Goal: Task Accomplishment & Management: Manage account settings

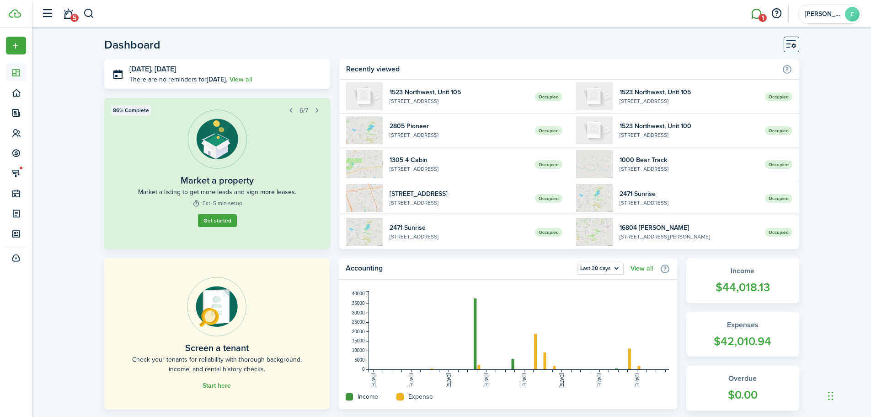
click at [755, 11] on link "1" at bounding box center [756, 13] width 17 height 23
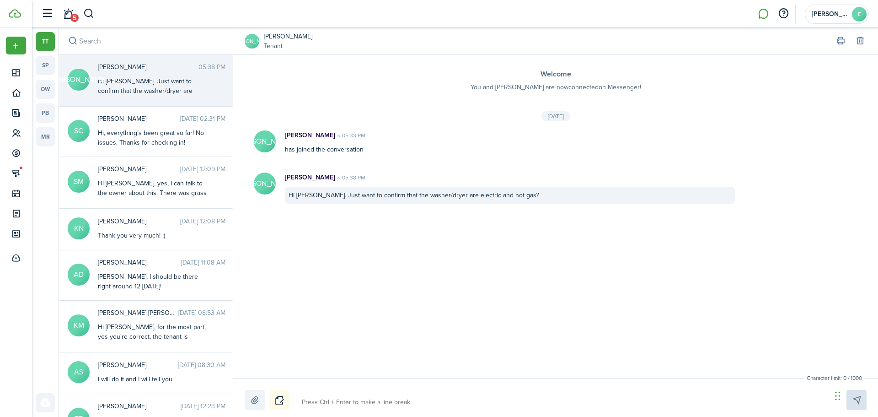
click at [482, 403] on textarea at bounding box center [564, 402] width 530 height 16
type textarea "H"
type textarea "Hi"
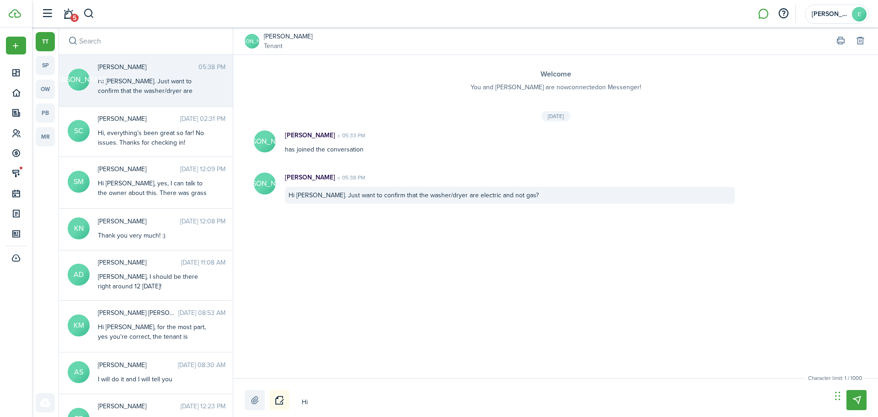
type textarea "Hi"
type textarea "Hi J"
type textarea "Hi [PERSON_NAME]"
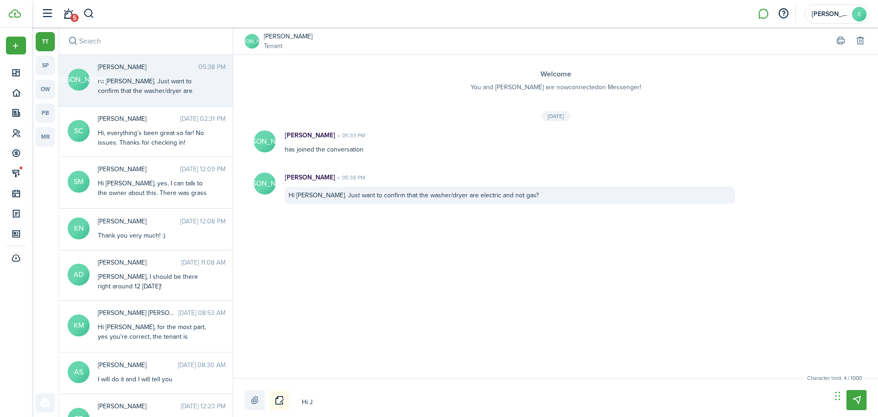
type textarea "Hi [PERSON_NAME]"
type textarea "Hi Jan"
type textarea "Hi [PERSON_NAME]"
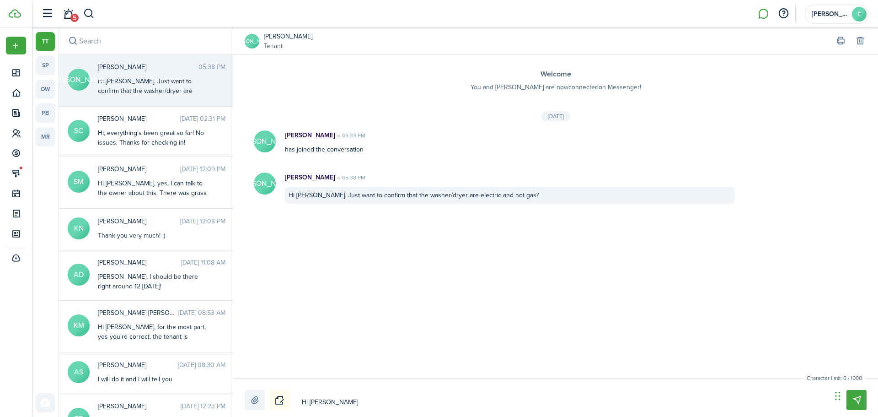
type textarea "Hi [PERSON_NAME]"
type textarea "Hi [PERSON_NAME],"
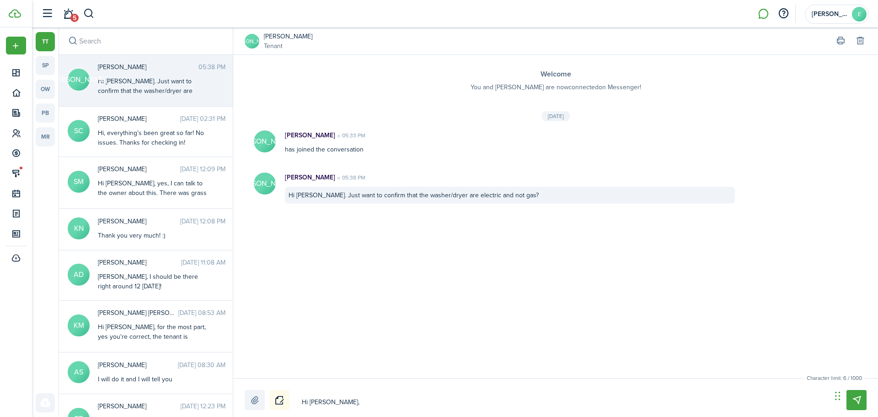
type textarea "Hi [PERSON_NAME],"
type textarea "Hi [PERSON_NAME], y"
type textarea "Hi [PERSON_NAME], ye"
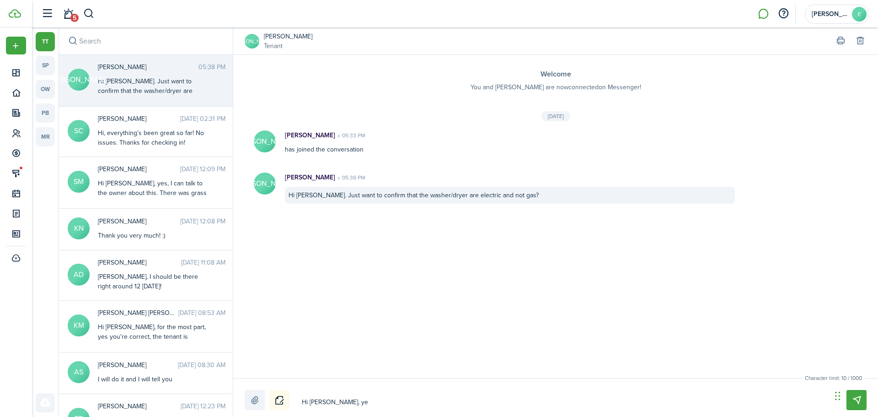
type textarea "Hi [PERSON_NAME], yes"
type textarea "Hi [PERSON_NAME], yes t"
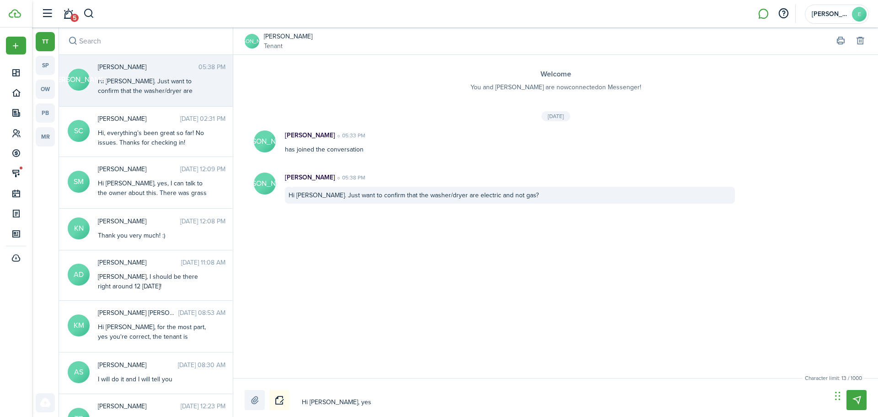
type textarea "Hi [PERSON_NAME], yes t"
type textarea "Hi [PERSON_NAME], yes th"
type textarea "Hi [PERSON_NAME], yes tha"
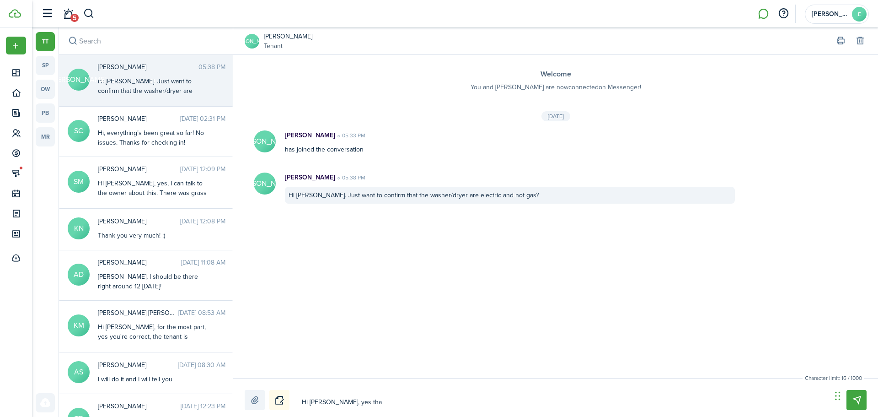
type textarea "Hi [PERSON_NAME], yes that"
type textarea "Hi [PERSON_NAME], yes that'"
type textarea "Hi [PERSON_NAME], yes that's"
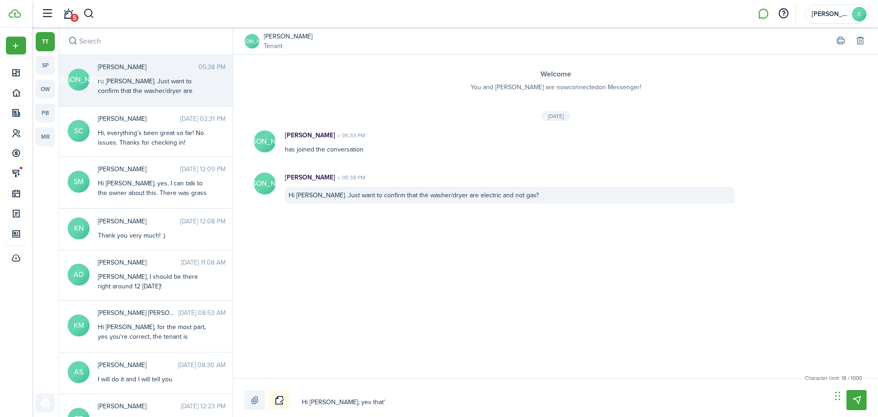
type textarea "Hi [PERSON_NAME], yes that's"
type textarea "Hi [PERSON_NAME], yes that's c"
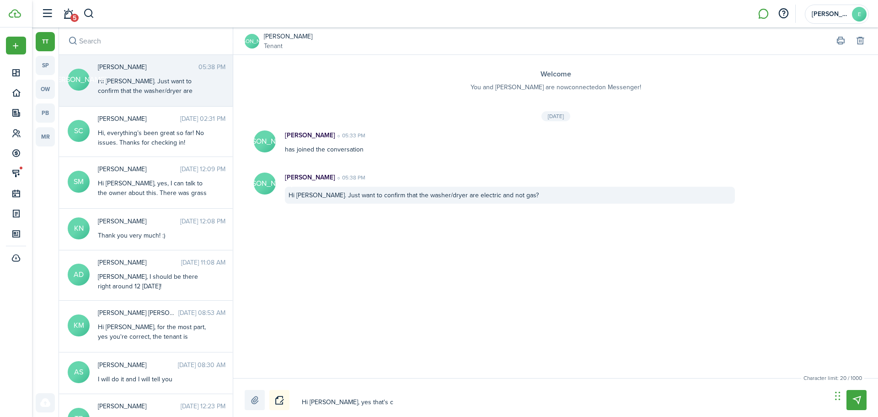
type textarea "Hi [PERSON_NAME], yes that's co"
type textarea "Hi [PERSON_NAME], yes that's cor"
type textarea "Hi [PERSON_NAME], yes that's corr"
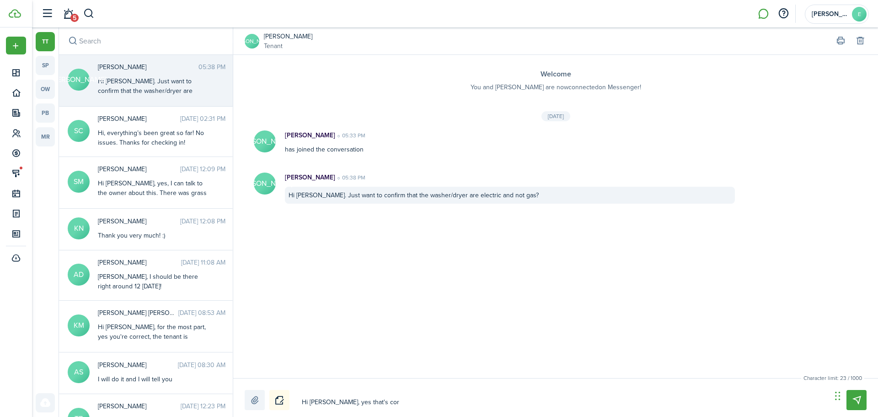
type textarea "Hi [PERSON_NAME], yes that's corr"
type textarea "Hi [PERSON_NAME], yes that's corre"
type textarea "Hi [PERSON_NAME], yes that's correc"
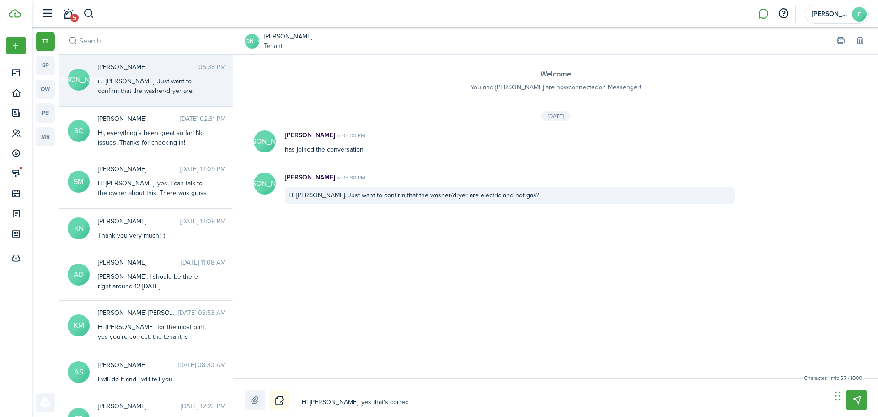
type textarea "Hi [PERSON_NAME], yes that's correct"
type textarea "Hi [PERSON_NAME], yes that's correct."
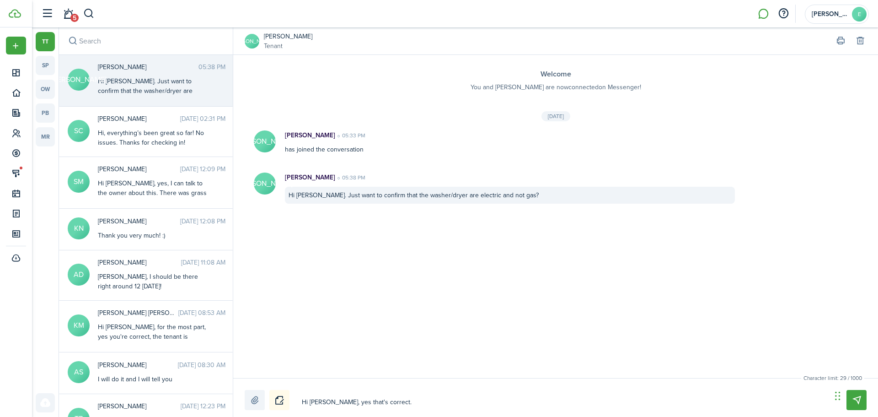
type textarea "Hi [PERSON_NAME], yes that's correct."
type textarea "Hi [PERSON_NAME], yes that's correct. N"
type textarea "Hi [PERSON_NAME], yes that's correct. No"
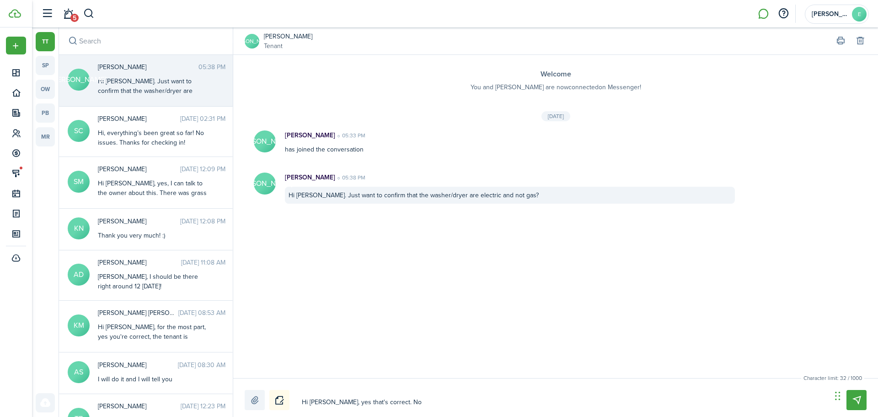
type textarea "Hi [PERSON_NAME], yes that's correct. N"
type textarea "Hi [PERSON_NAME], yes that's correct."
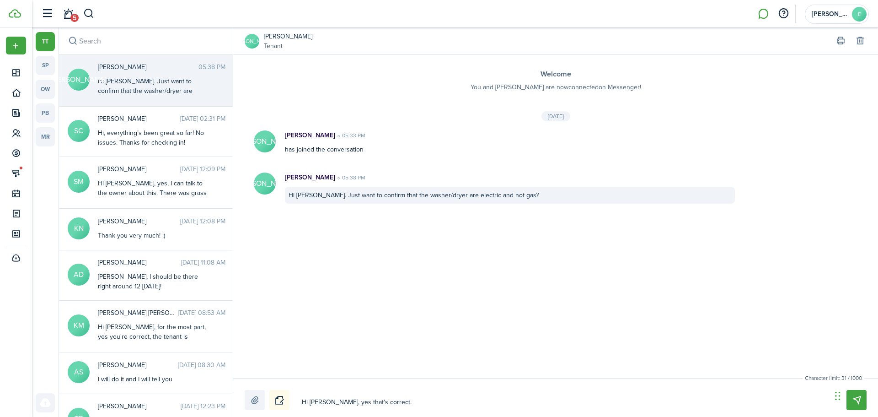
type textarea "Hi [PERSON_NAME], yes that's correct."
type textarea "Hi [PERSON_NAME], yes that's correct"
type textarea "Hi [PERSON_NAME], yes that's correct."
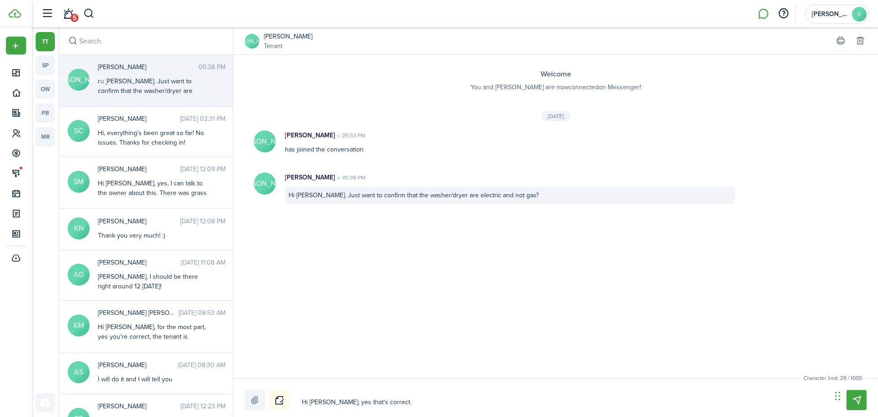
type textarea "Hi [PERSON_NAME], yes that's correct."
type textarea "Hi [PERSON_NAME], yes that's correct. G"
type textarea "Hi [PERSON_NAME], yes that's correct."
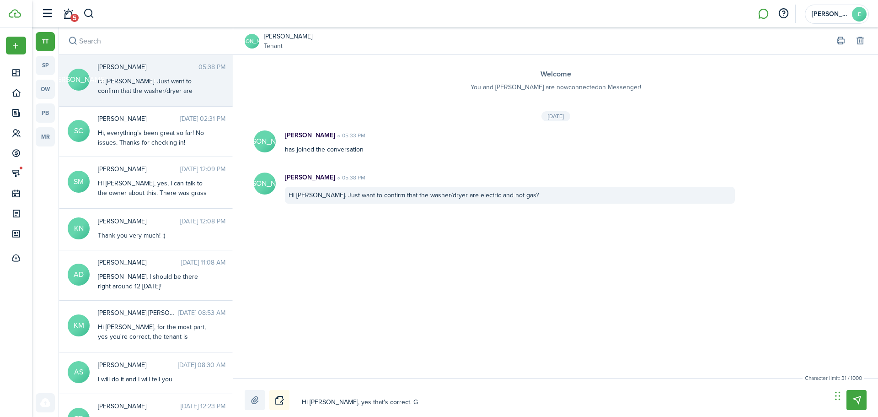
type textarea "Hi [PERSON_NAME], yes that's correct."
type textarea "Hi [PERSON_NAME], yes that's correct"
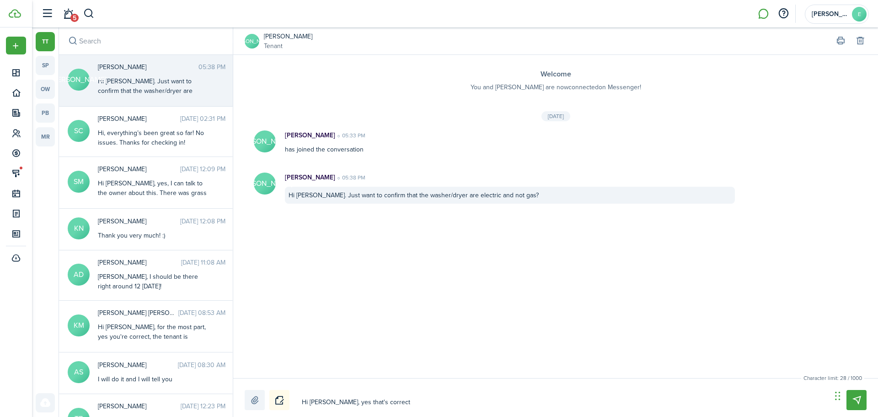
type textarea "Hi [PERSON_NAME], yes that's correct!"
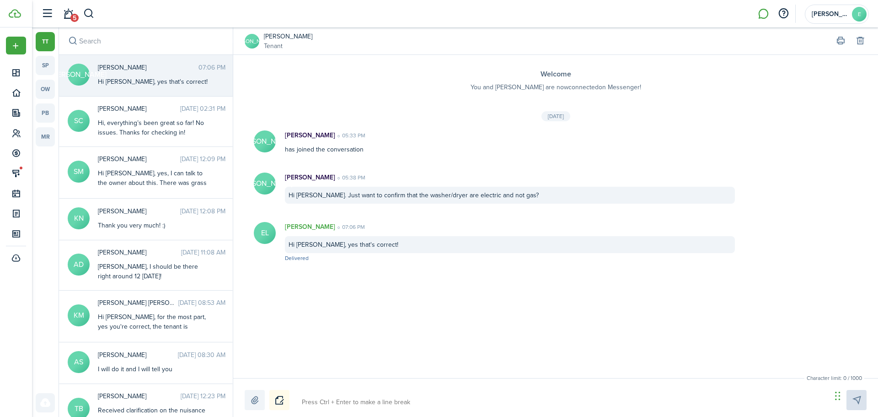
click at [250, 37] on avatar-text "[PERSON_NAME]" at bounding box center [252, 41] width 15 height 15
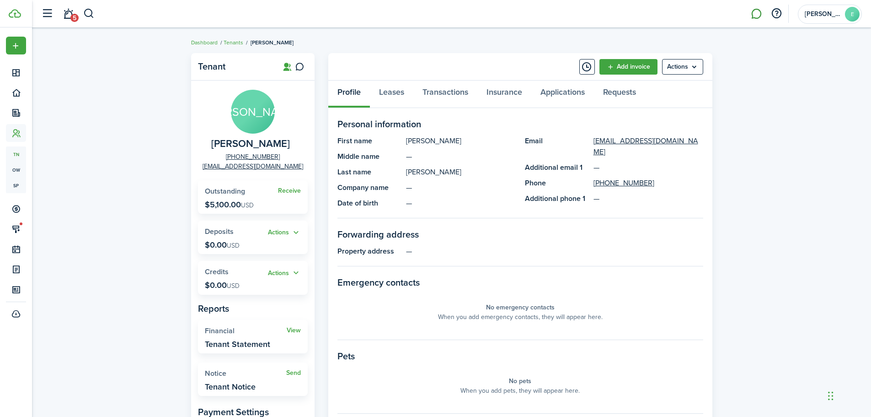
click at [758, 12] on link at bounding box center [756, 13] width 17 height 23
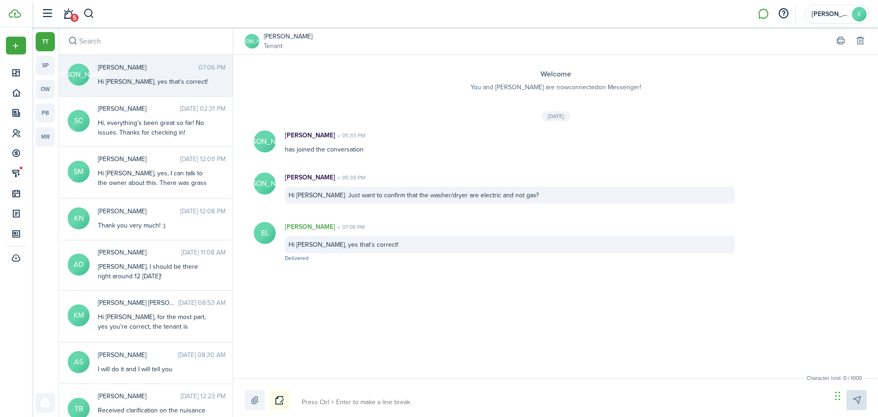
click at [402, 407] on textarea at bounding box center [564, 402] width 530 height 16
type textarea "D"
type textarea "Do"
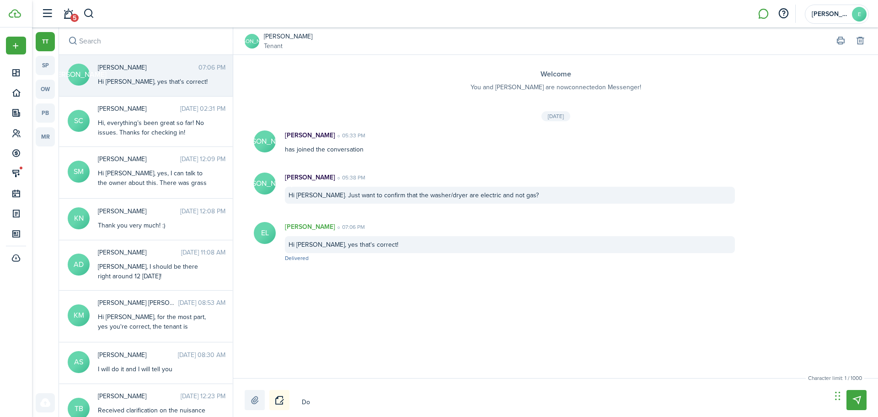
type textarea "Do"
type textarea "Do y"
type textarea "Do yo"
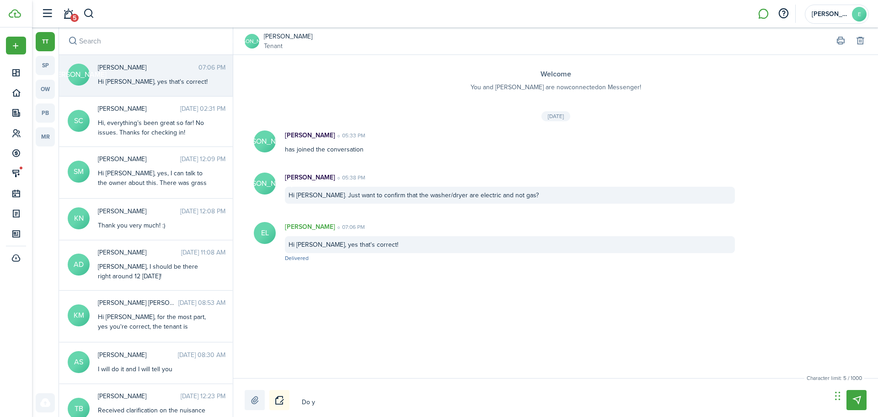
type textarea "Do yo"
type textarea "Do you"
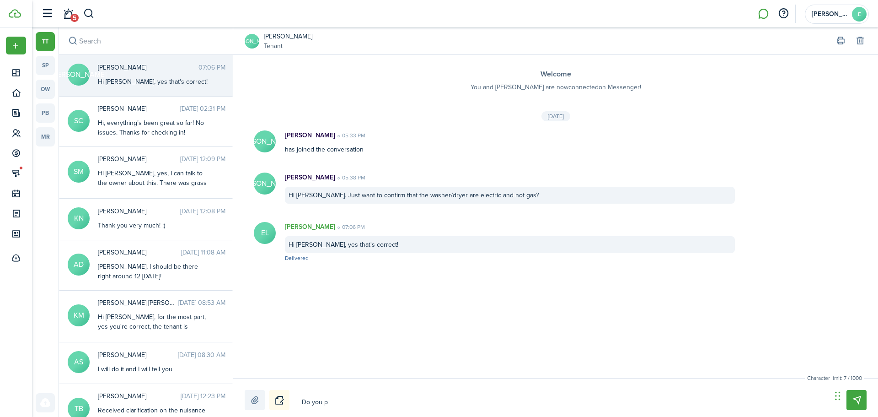
type textarea "Do you pl"
type textarea "Do you pla"
type textarea "Do you plan"
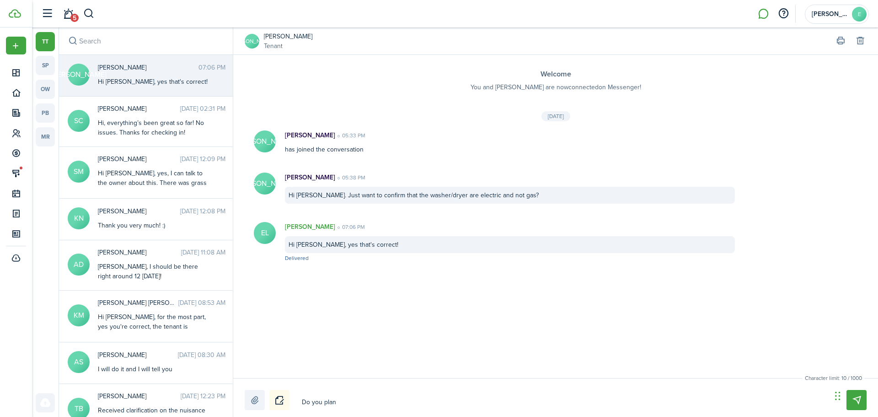
type textarea "Do you plan"
type textarea "Do you plan t"
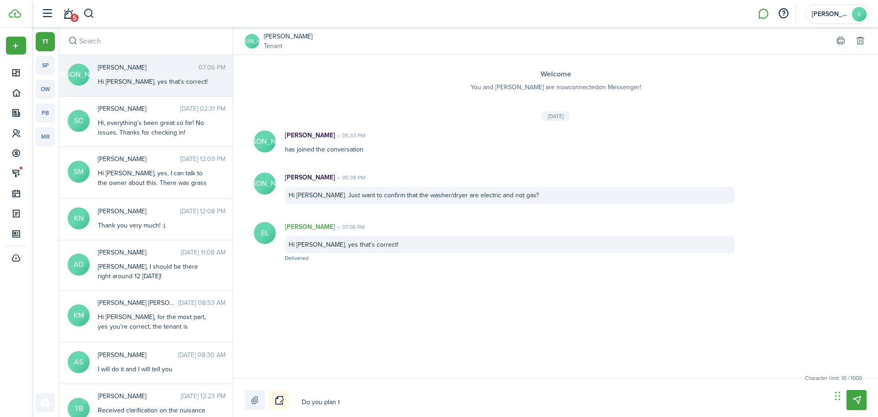
type textarea "Do you plan to"
type textarea "Do you plan to m"
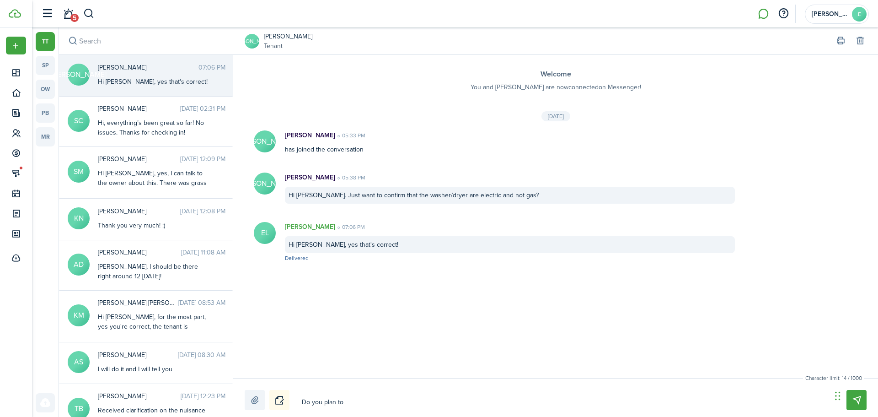
type textarea "Do you plan to m"
type textarea "Do you plan to ma"
type textarea "Do you plan to mak"
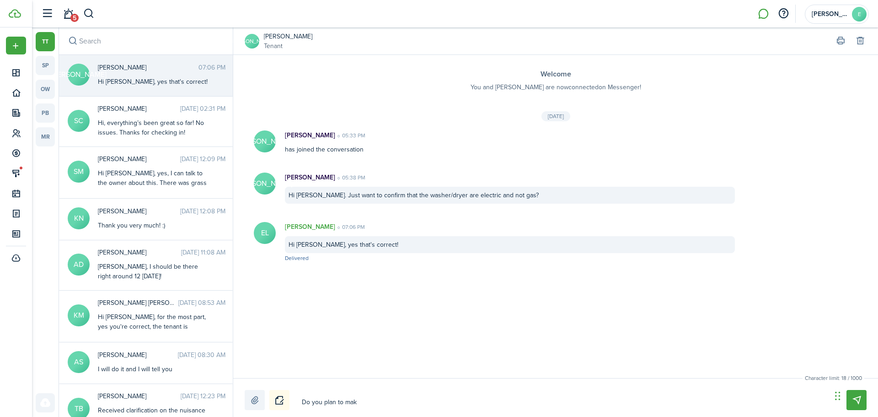
type textarea "Do you plan to make"
type textarea "Do you plan to make t"
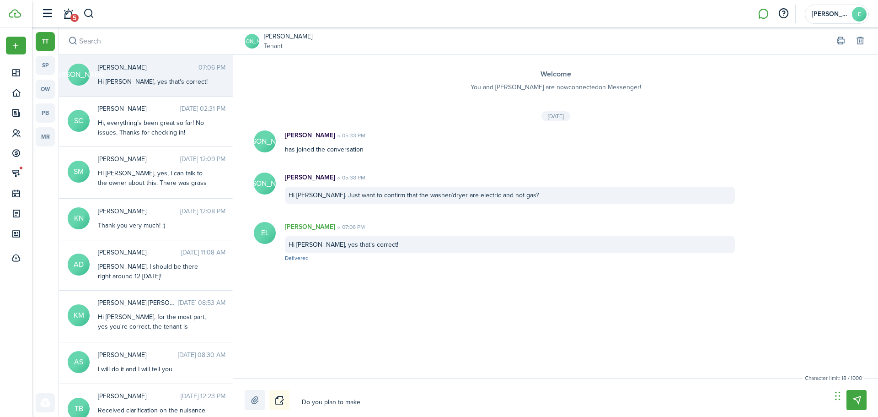
type textarea "Do you plan to make t"
type textarea "Do you plan to make th"
type textarea "Do you plan to make the"
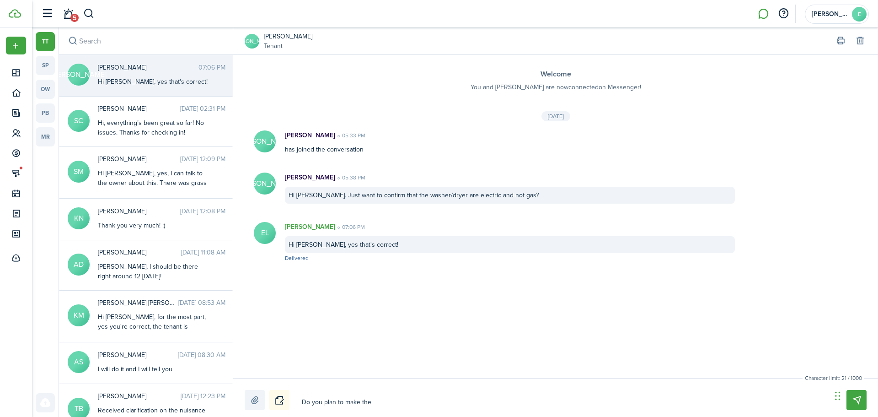
type textarea "Do you plan to make the"
type textarea "Do you plan to make the s"
type textarea "Do you plan to make the se"
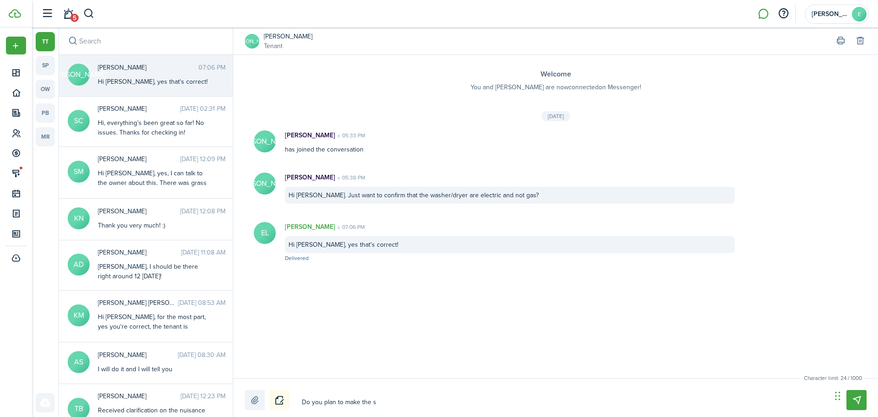
type textarea "Do you plan to make the se"
type textarea "Do you plan to make the sec"
type textarea "Do you plan to make the secu"
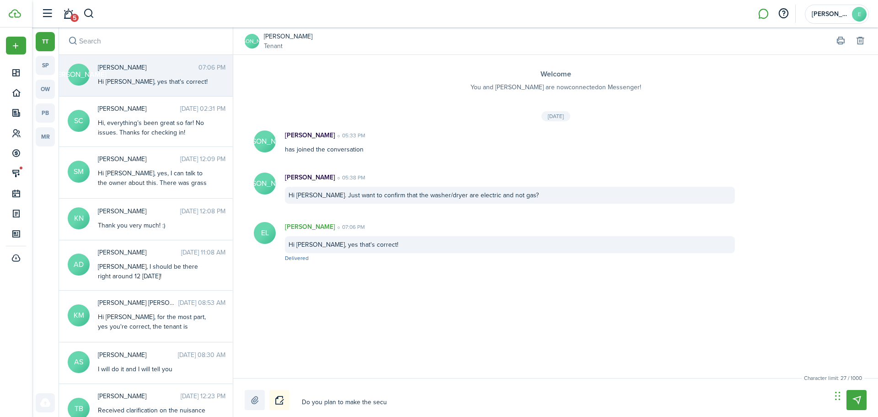
type textarea "Do you plan to make the secur"
type textarea "Do you plan to make the securi"
type textarea "Do you plan to make the securit"
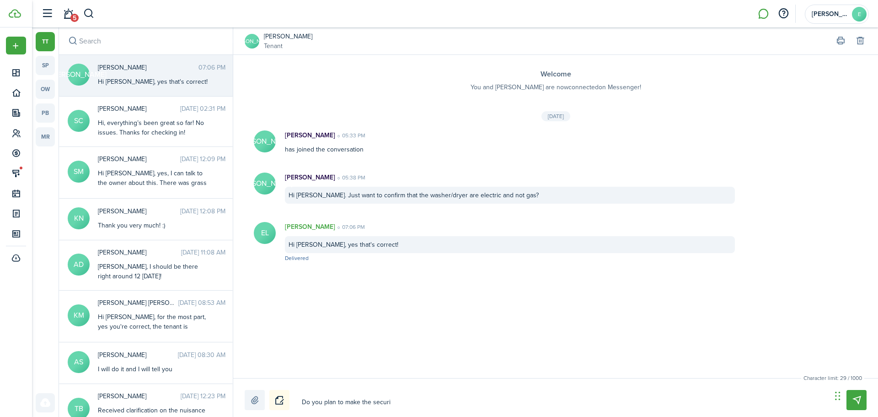
type textarea "Do you plan to make the securit"
type textarea "Do you plan to make the security"
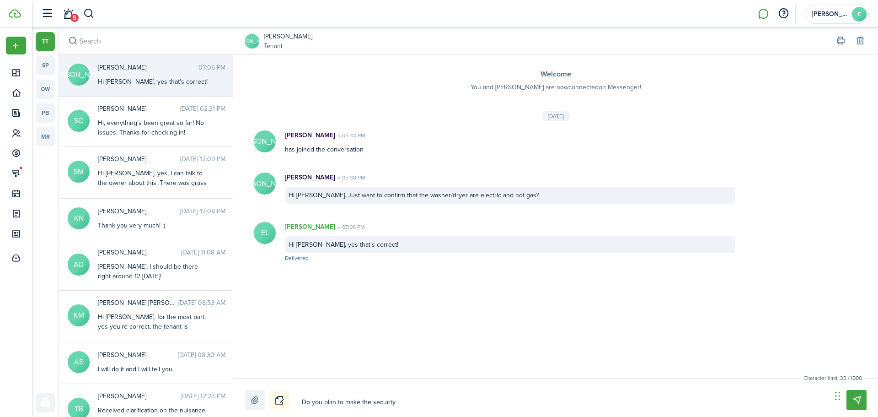
type textarea "Do you plan to make the security d"
type textarea "Do you plan to make the security de"
type textarea "Do you plan to make the security des"
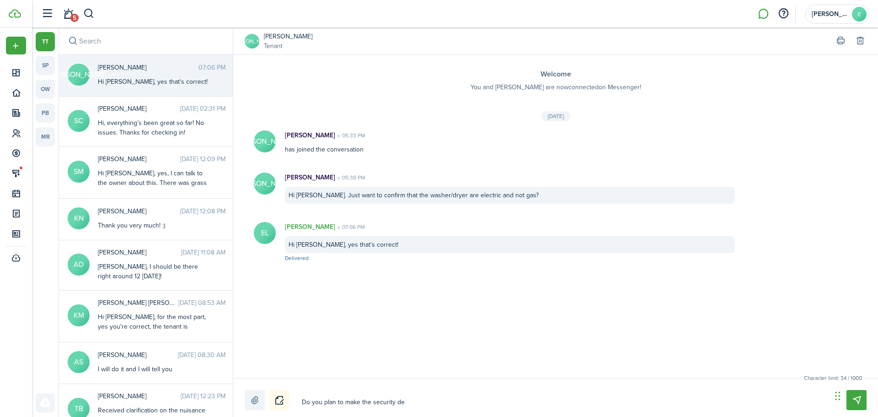
type textarea "Do you plan to make the security des"
type textarea "Do you plan to make the security desp"
type textarea "Do you plan to make the security despo"
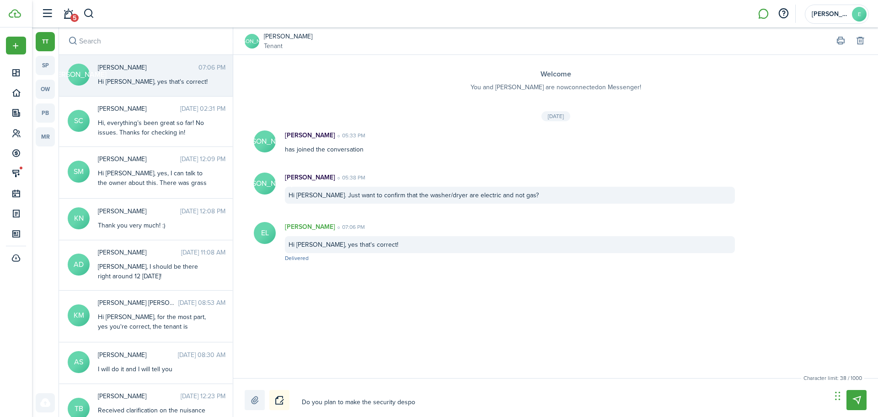
type textarea "Do you plan to make the security despot"
type textarea "Do you plan to make the security despoti"
type textarea "Do you plan to make the security despot"
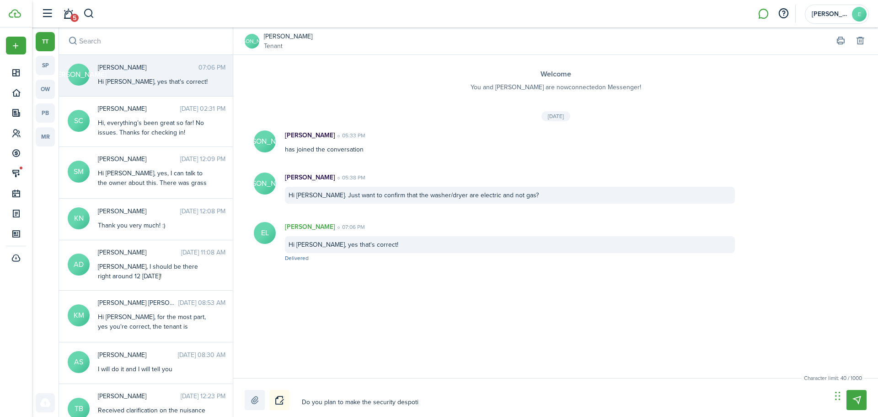
type textarea "Do you plan to make the security despot"
type textarea "Do you plan to make the security despo"
type textarea "Do you plan to make the security desp"
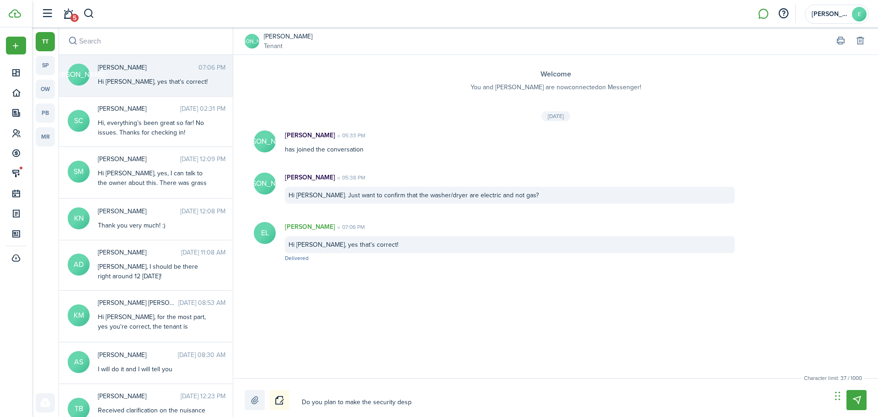
type textarea "Do you plan to make the security des"
type textarea "Do you plan to make the security de"
type textarea "Do you plan to make the security dep"
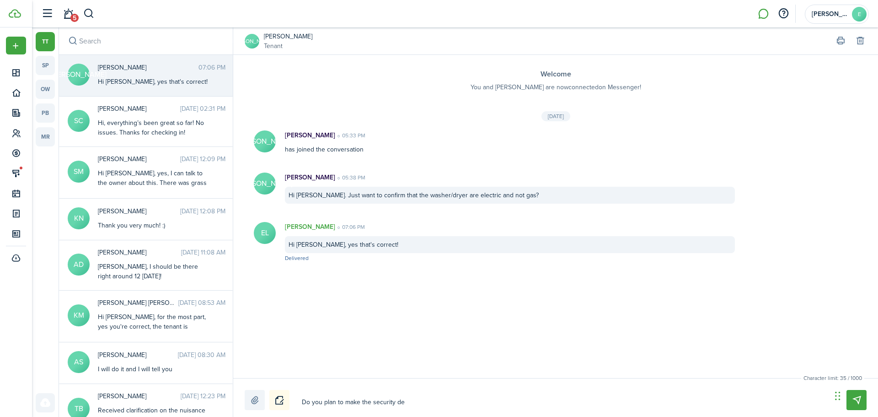
type textarea "Do you plan to make the security dep"
type textarea "Do you plan to make the security depo"
type textarea "Do you plan to make the security depos"
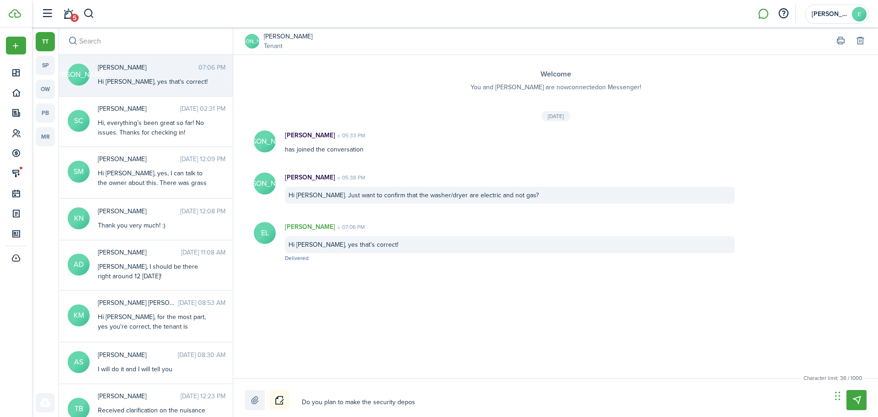
type textarea "Do you plan to make the security deposi"
type textarea "Do you plan to make the security deposit"
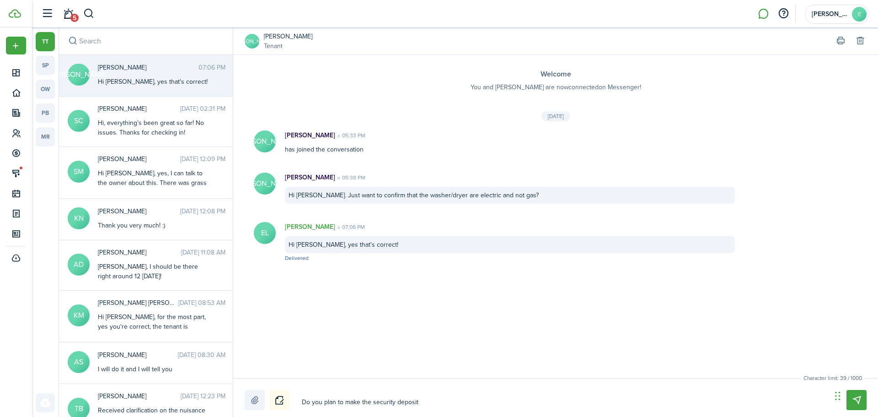
type textarea "Do you plan to make the security deposit"
type textarea "Do you plan to make the security deposit a"
type textarea "Do you plan to make the security deposit an"
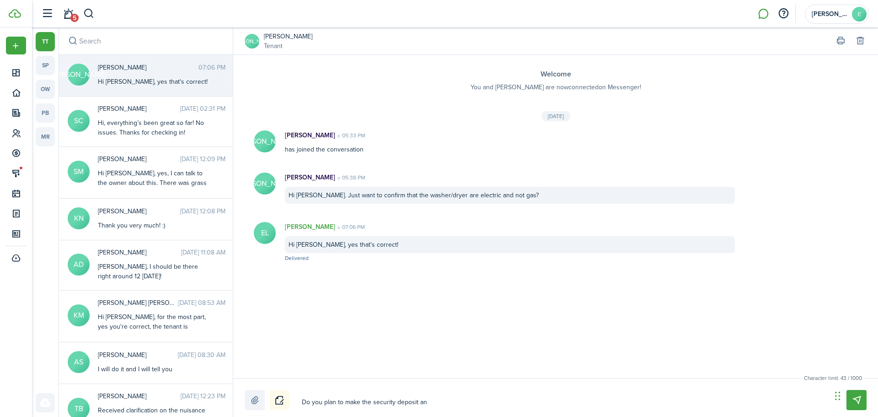
type textarea "Do you plan to make the security deposit and"
type textarea "Do you plan to make the security deposit and f"
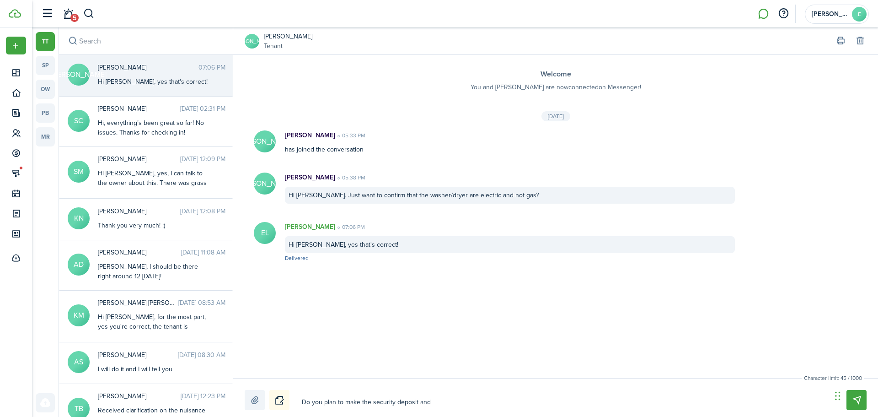
type textarea "Do you plan to make the security deposit and f"
type textarea "Do you plan to make the security deposit and fi"
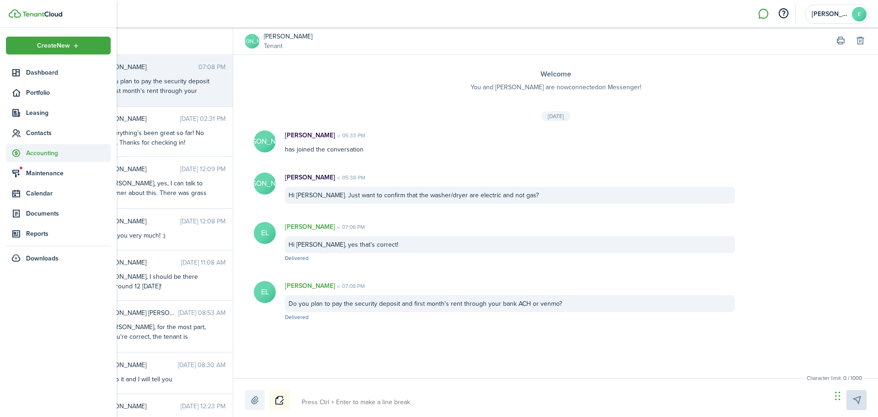
click at [48, 155] on span "Accounting" at bounding box center [68, 153] width 85 height 10
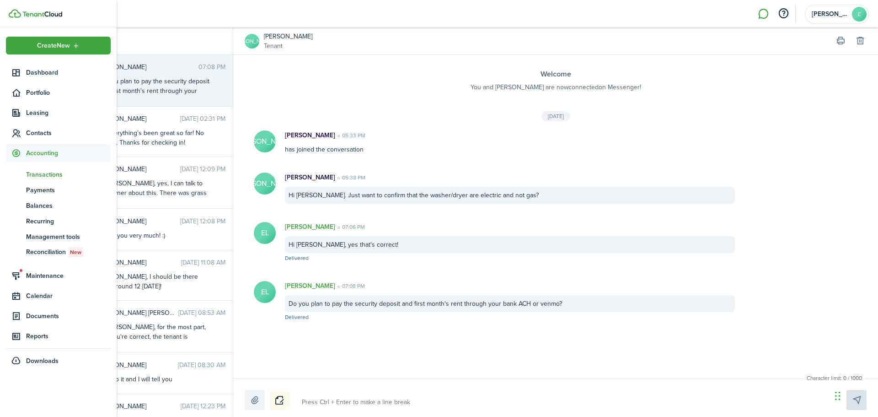
click at [50, 174] on span "Transactions" at bounding box center [68, 175] width 85 height 10
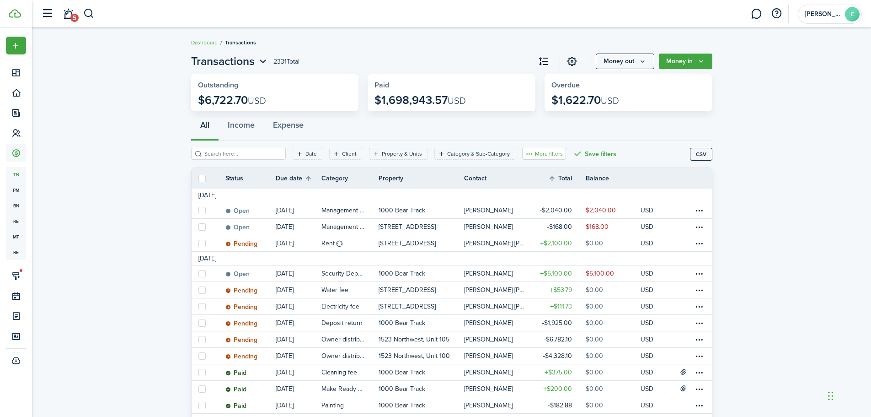
click at [541, 150] on button "More filters" at bounding box center [544, 154] width 44 height 12
click at [537, 187] on button "Transaction status" at bounding box center [531, 187] width 80 height 17
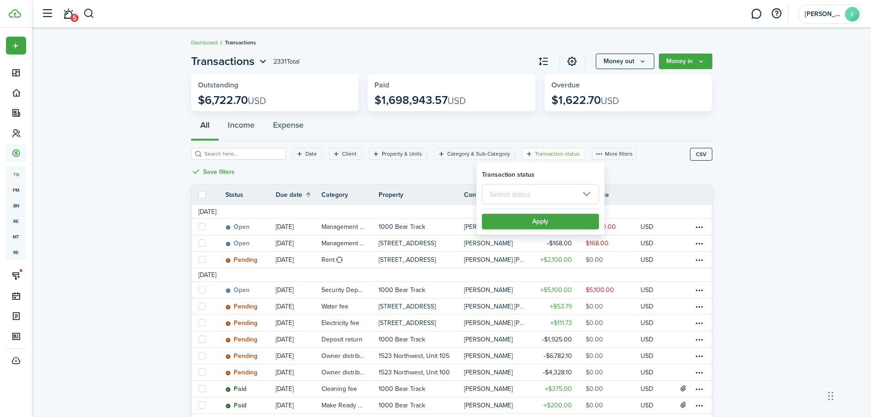
click at [546, 200] on input "text" at bounding box center [540, 194] width 117 height 20
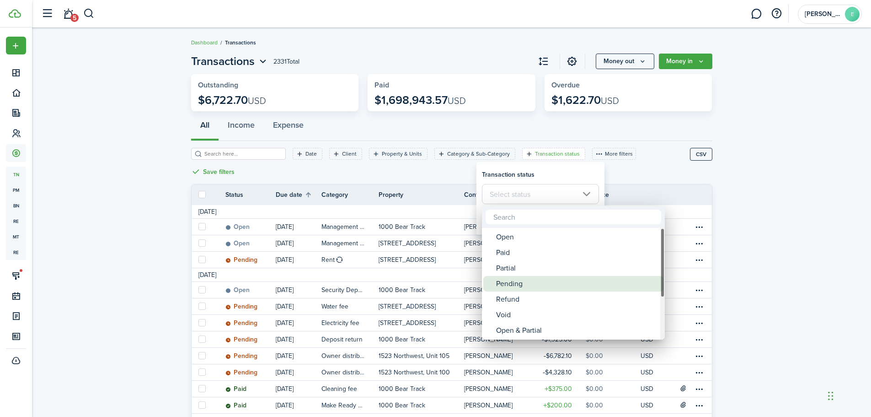
click at [532, 278] on div "Pending" at bounding box center [577, 284] width 162 height 16
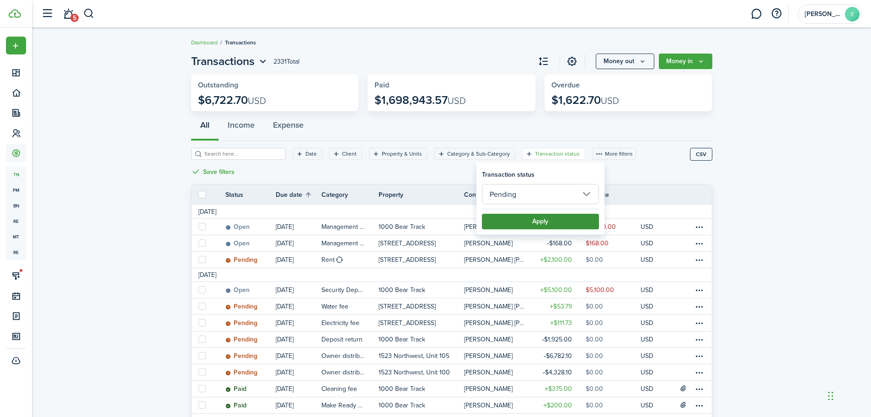
click at [542, 220] on button "Apply" at bounding box center [540, 222] width 117 height 16
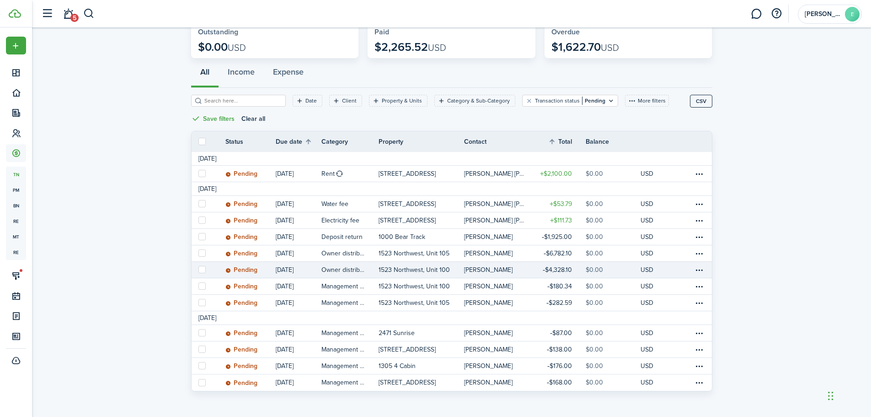
scroll to position [57, 0]
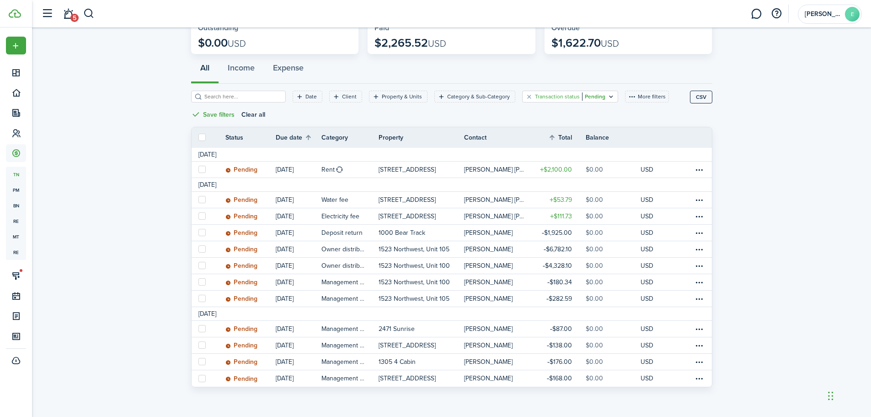
click at [582, 96] on filter-tag-value "Pending" at bounding box center [593, 96] width 23 height 8
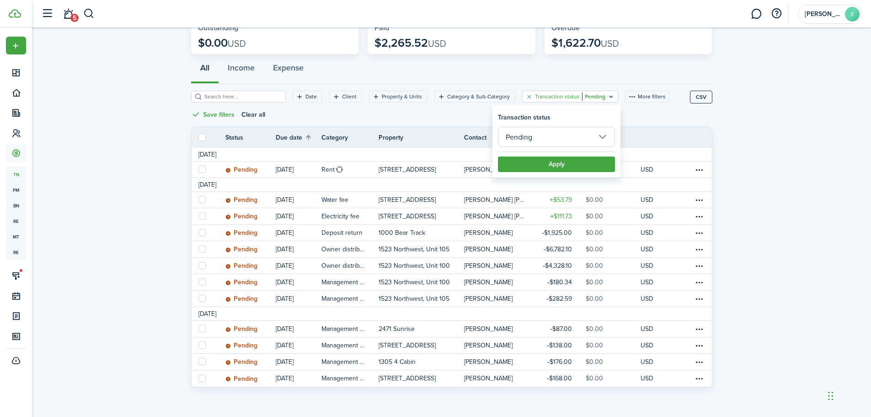
click at [580, 142] on input "Pending" at bounding box center [556, 137] width 117 height 20
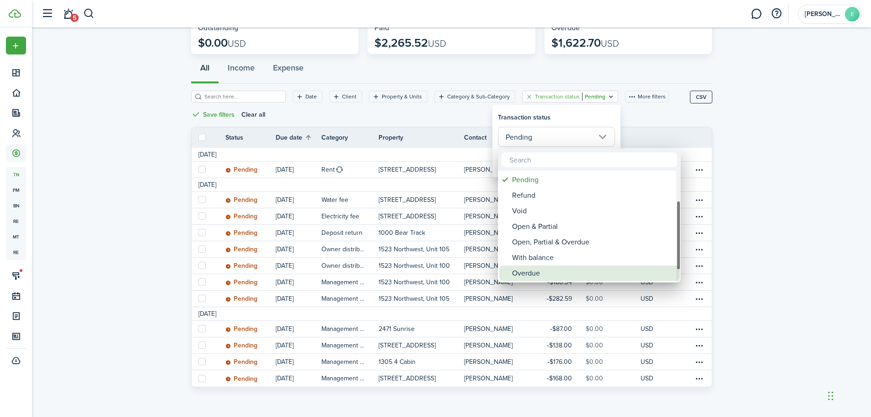
drag, startPoint x: 560, startPoint y: 270, endPoint x: 541, endPoint y: 245, distance: 31.4
click at [541, 245] on div "Open, Partial & Overdue" at bounding box center [593, 242] width 162 height 16
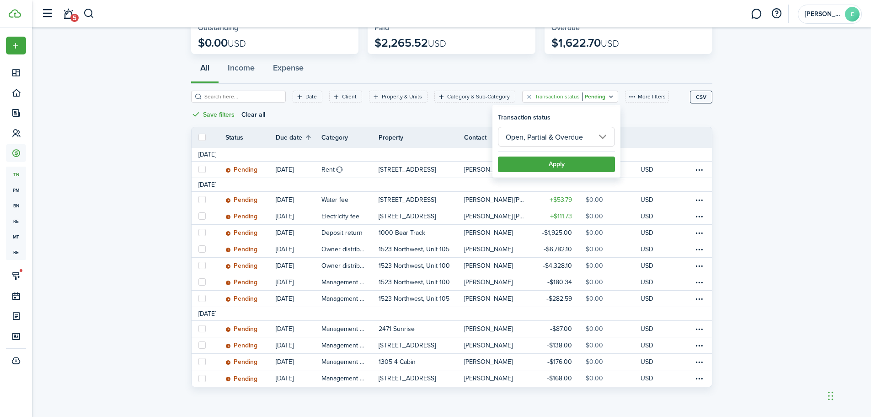
click at [567, 125] on filter-item-popup "Transaction status Open, Partial & Overdue Apply" at bounding box center [557, 142] width 128 height 70
click at [564, 134] on input "Open, Partial & Overdue" at bounding box center [556, 137] width 117 height 20
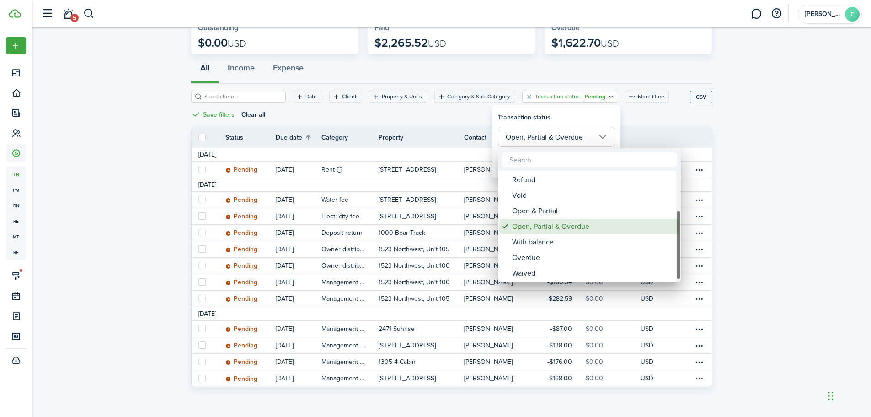
click at [558, 223] on div "Open, Partial & Overdue" at bounding box center [593, 227] width 162 height 16
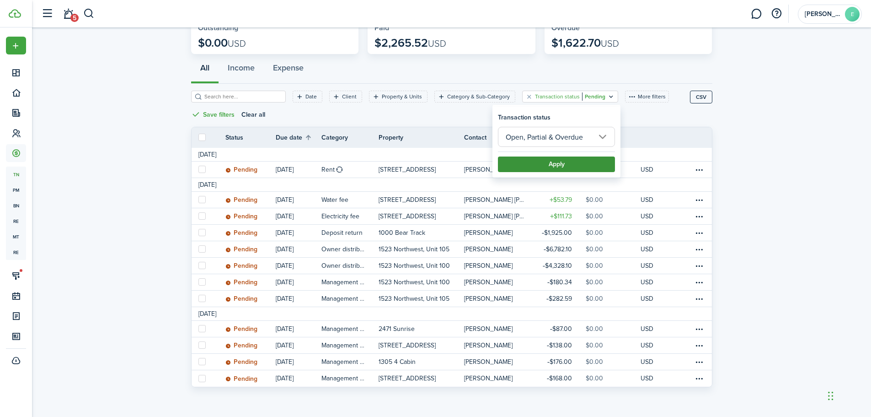
click at [557, 161] on button "Apply" at bounding box center [556, 164] width 117 height 16
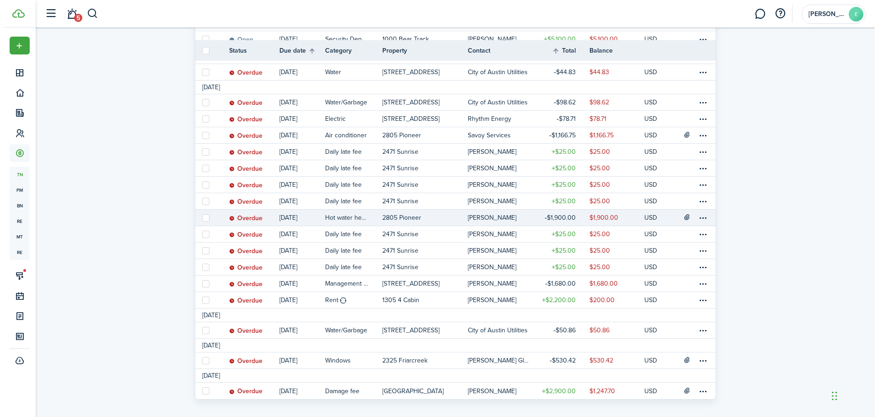
scroll to position [246, 0]
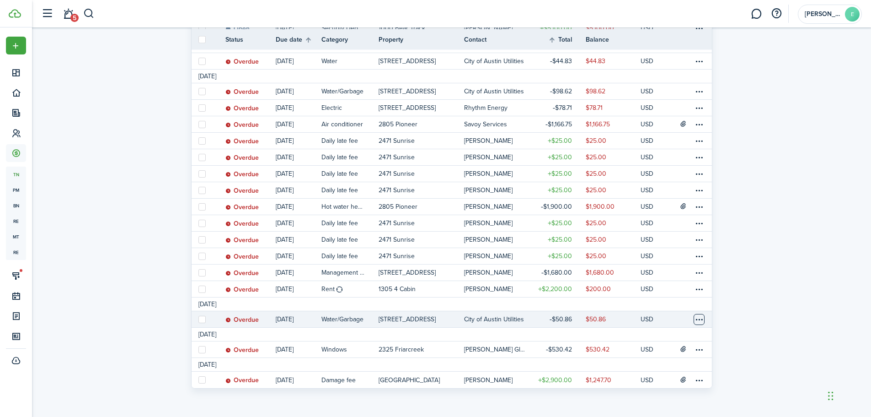
click at [696, 320] on table-menu-btn-icon at bounding box center [699, 319] width 11 height 11
click at [646, 295] on link "Mark as paid" at bounding box center [665, 295] width 80 height 16
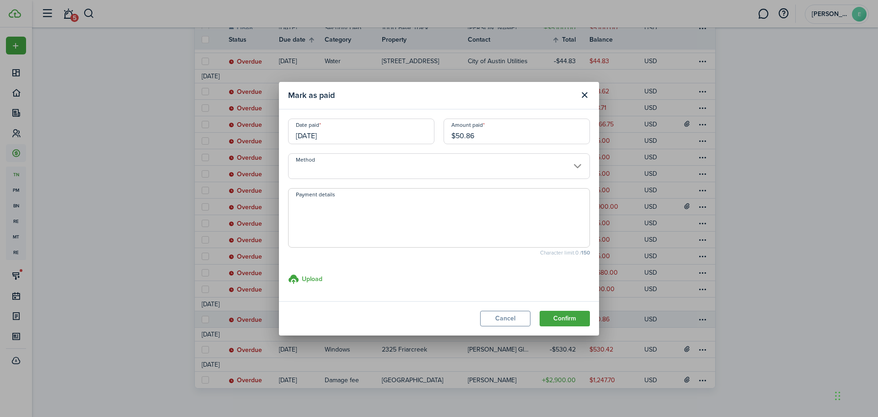
click at [359, 165] on input "Method" at bounding box center [439, 166] width 302 height 26
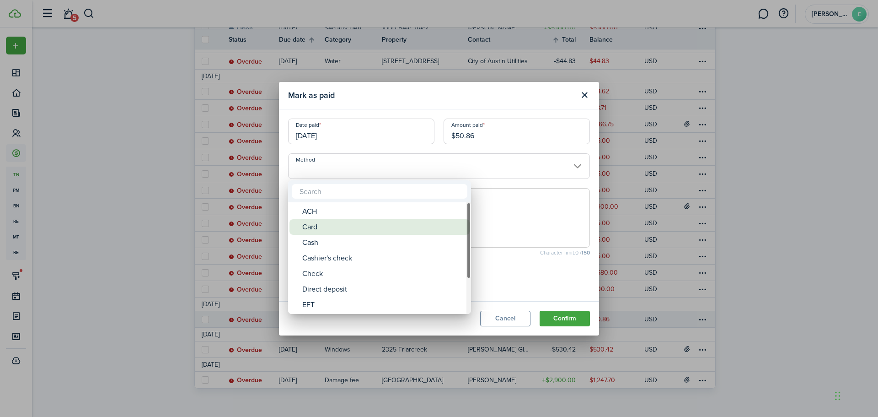
click at [364, 231] on div "Card" at bounding box center [383, 227] width 162 height 16
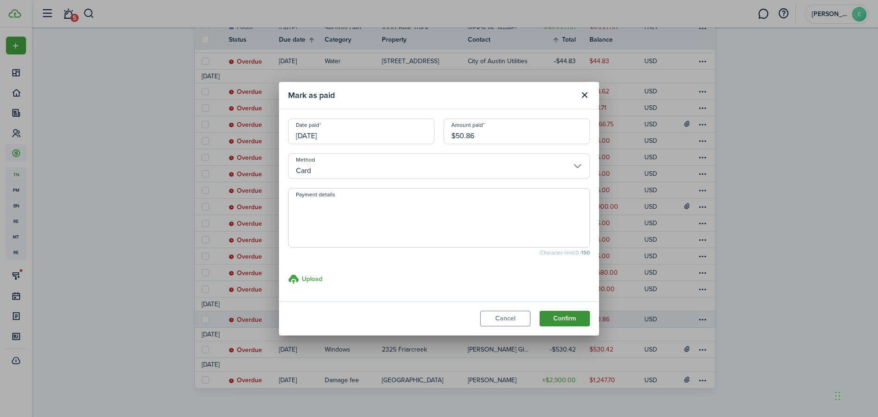
click at [567, 324] on button "Confirm" at bounding box center [565, 319] width 50 height 16
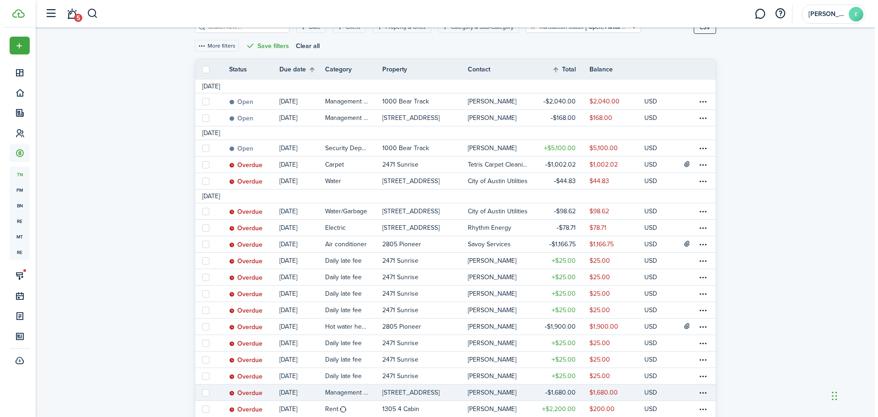
scroll to position [125, 0]
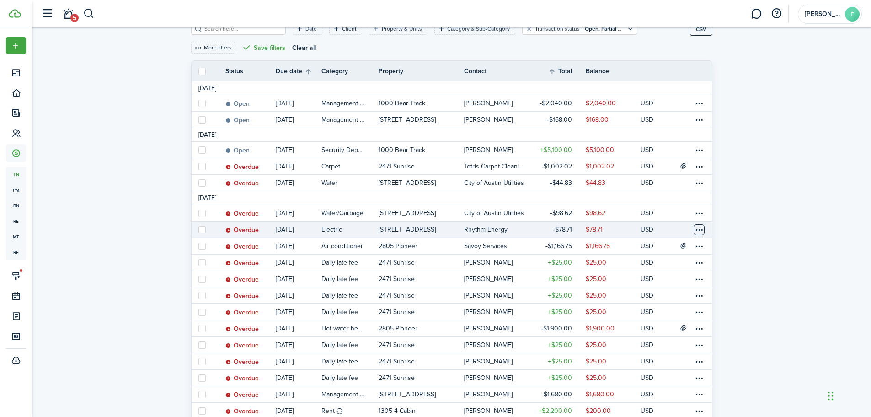
click at [699, 227] on table-menu-btn-icon at bounding box center [699, 229] width 11 height 11
click at [642, 260] on link "Mark as paid" at bounding box center [665, 262] width 80 height 16
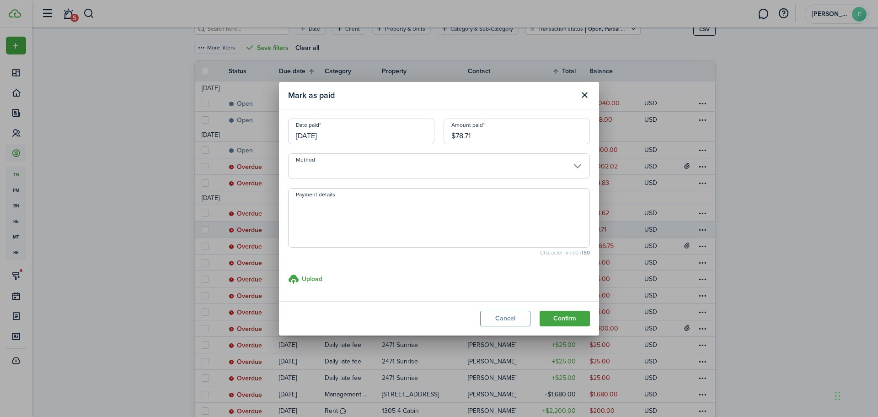
click at [314, 165] on input "Method" at bounding box center [439, 166] width 302 height 26
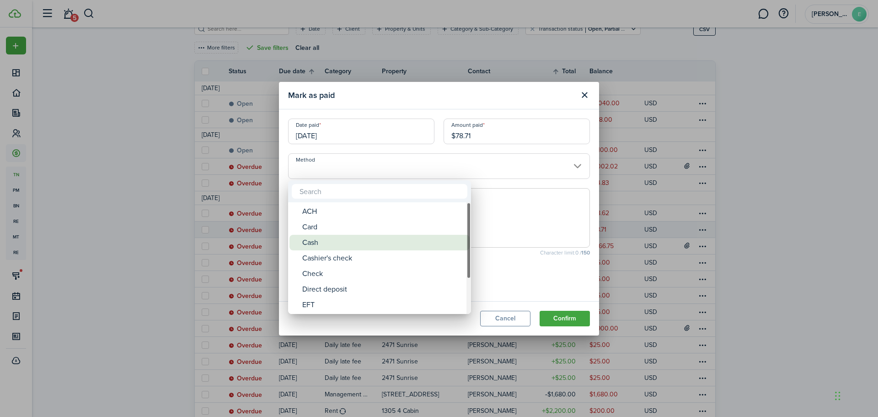
click at [334, 225] on div "Card" at bounding box center [383, 227] width 162 height 16
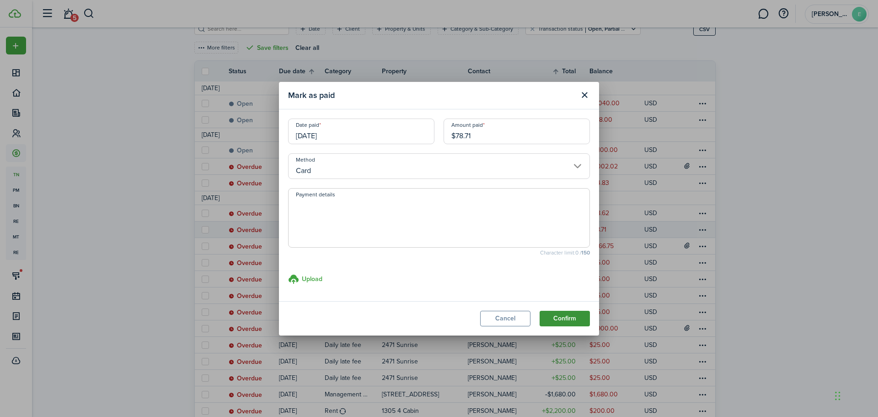
click at [566, 322] on button "Confirm" at bounding box center [565, 319] width 50 height 16
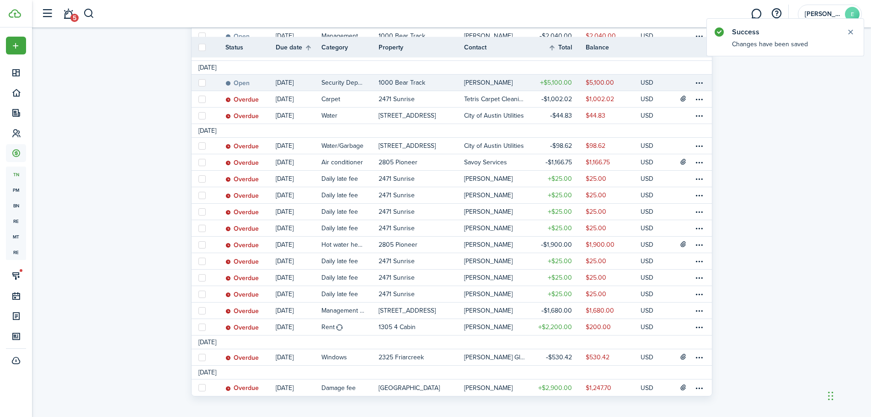
scroll to position [200, 0]
